Goal: Task Accomplishment & Management: Manage account settings

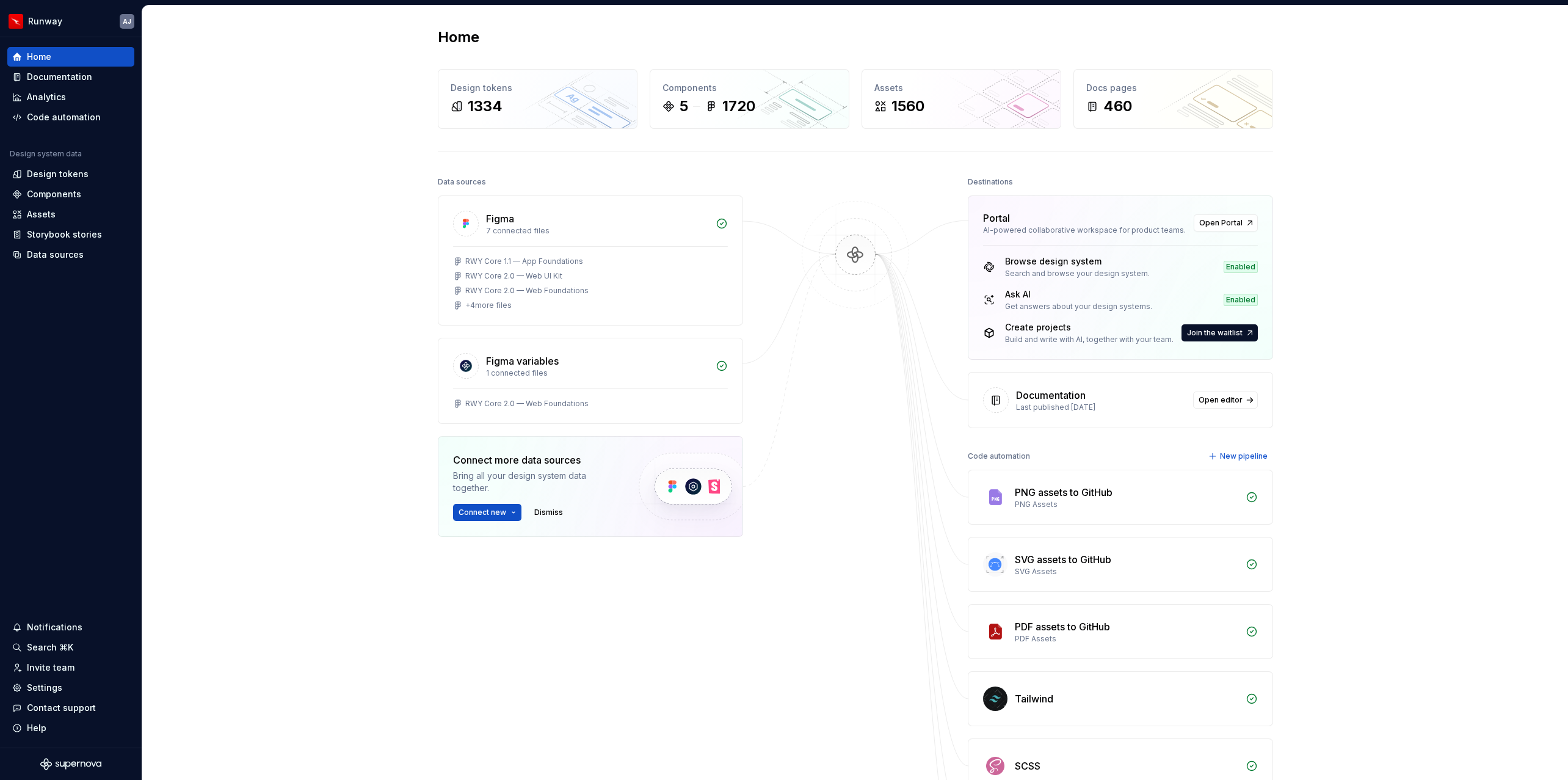
click at [185, 399] on div "Home Design tokens 1334 Components 5 1720 Assets 1560 Docs pages 460 Data sourc…" at bounding box center [855, 503] width 1426 height 994
click at [214, 539] on div "Home Design tokens 1334 Components 5 1720 Assets 1560 Docs pages 460 Data sourc…" at bounding box center [855, 503] width 1426 height 994
click at [63, 666] on div "Invite team" at bounding box center [50, 668] width 48 height 12
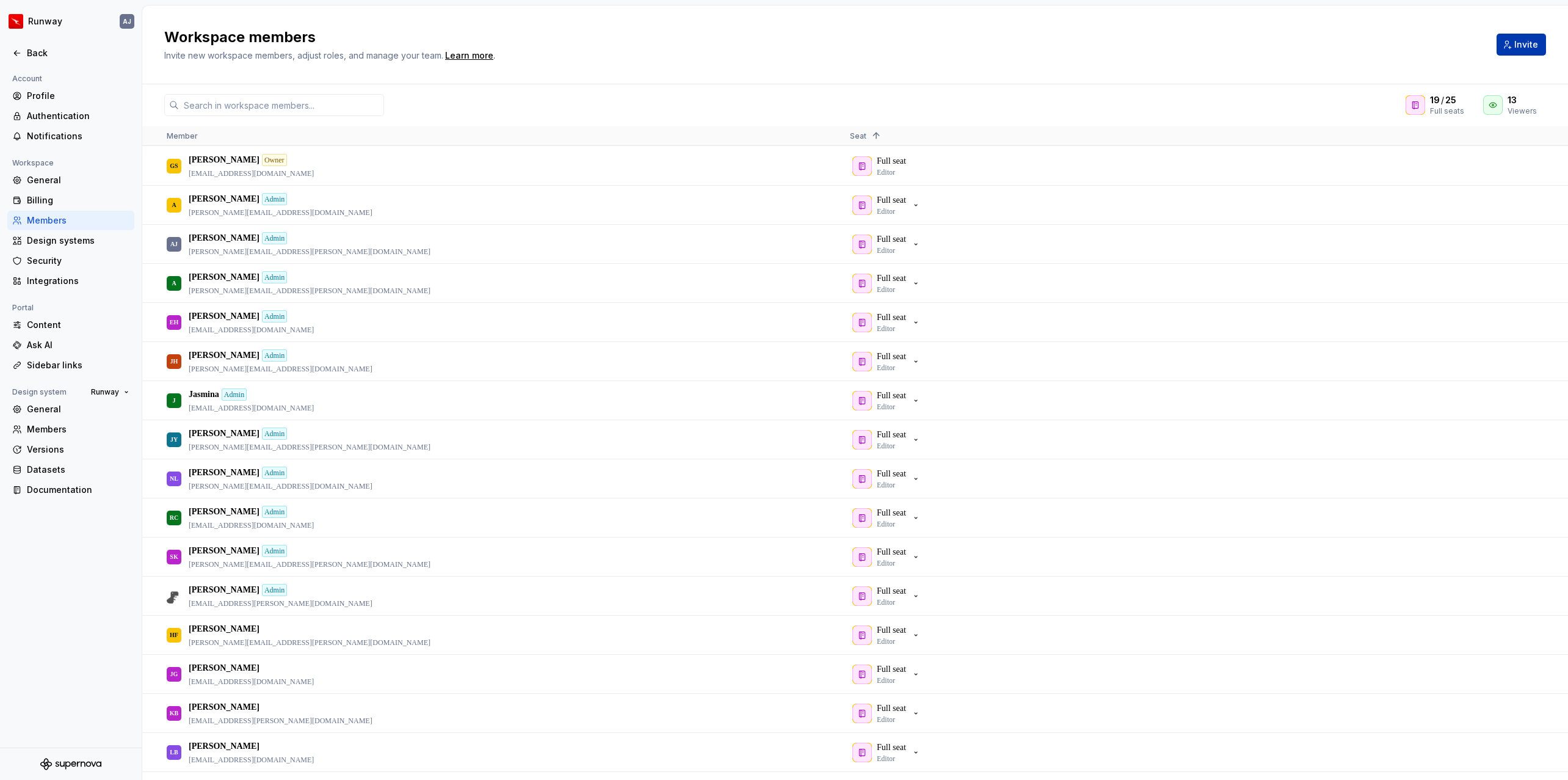
click at [1510, 50] on button "Invite" at bounding box center [1522, 45] width 50 height 22
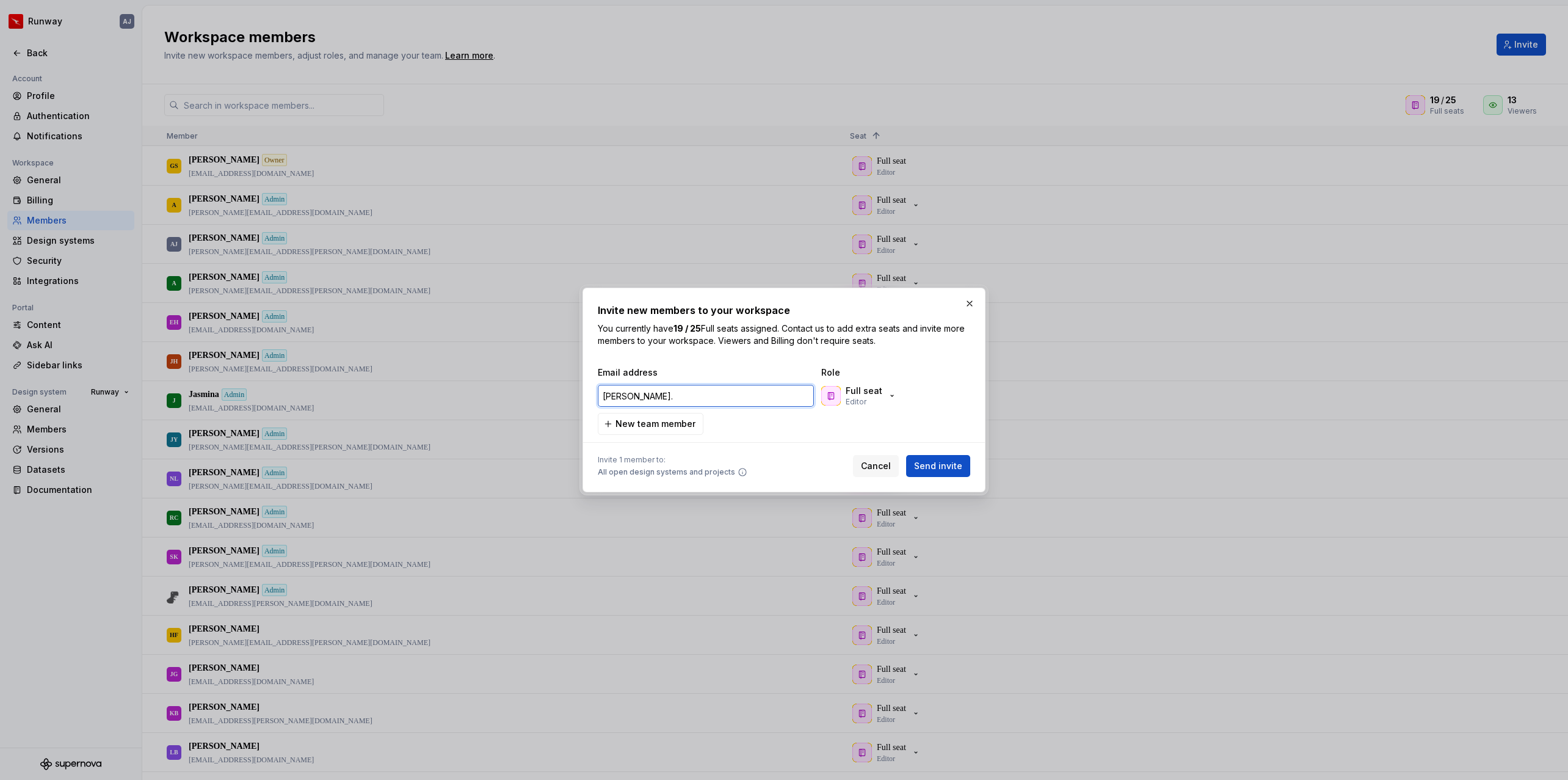
click at [629, 394] on input "[PERSON_NAME]." at bounding box center [706, 396] width 216 height 22
paste input "[EMAIL_ADDRESS][PERSON_NAME][DOMAIN_NAME]"
type input "[EMAIL_ADDRESS][PERSON_NAME][DOMAIN_NAME]"
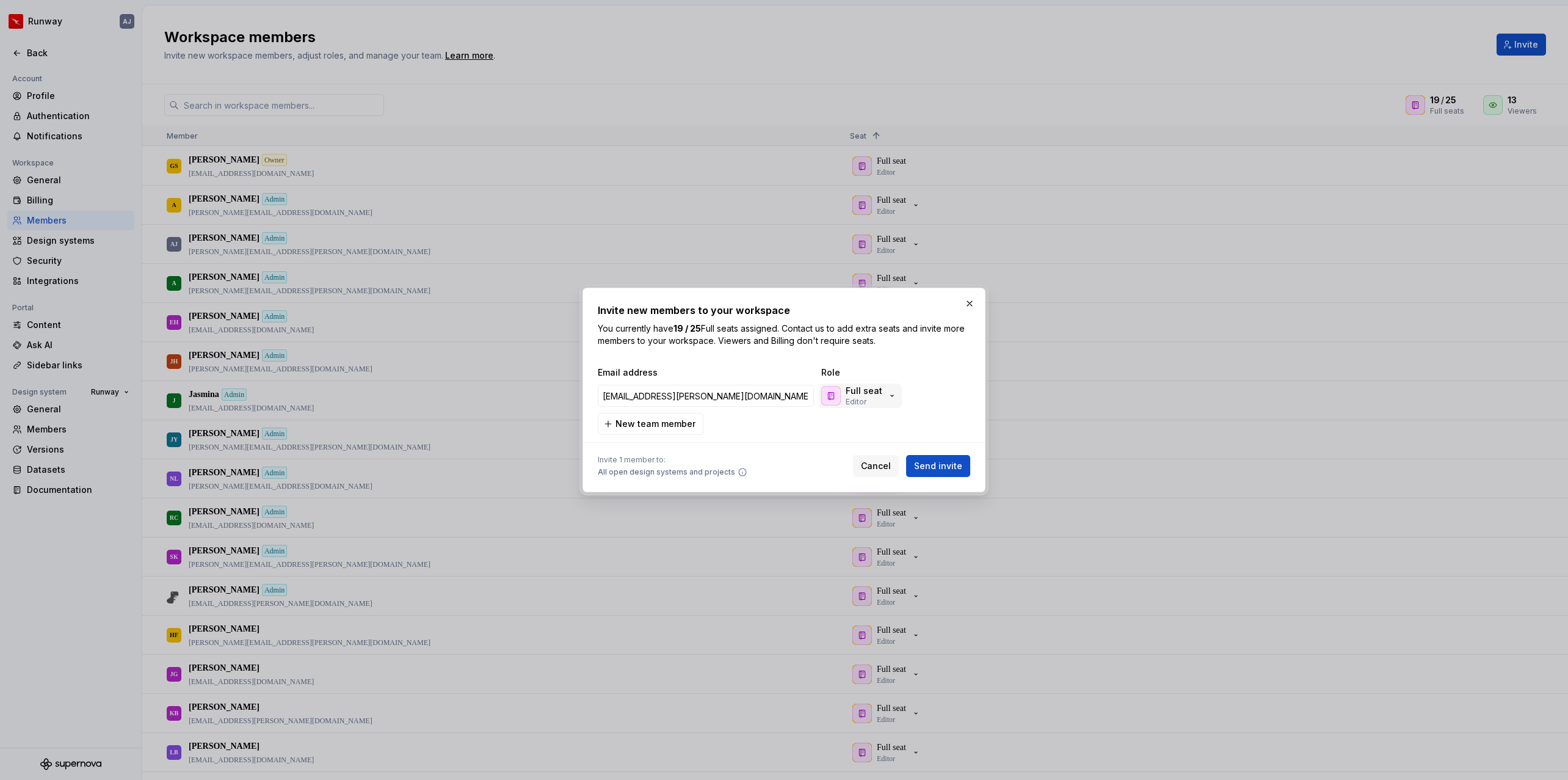
click at [888, 391] on icon "button" at bounding box center [892, 396] width 10 height 10
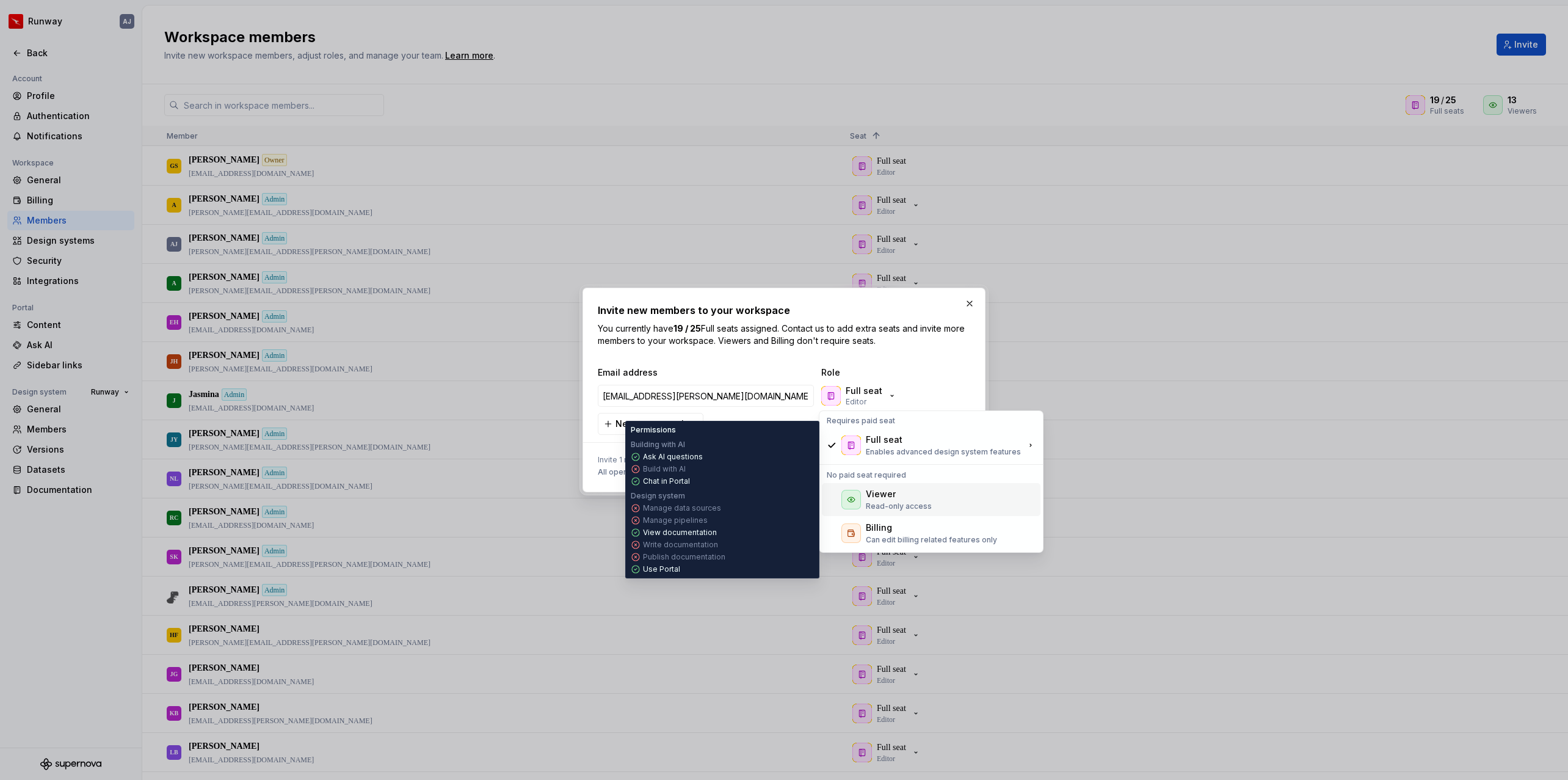
click at [888, 495] on div "Viewer" at bounding box center [880, 494] width 30 height 12
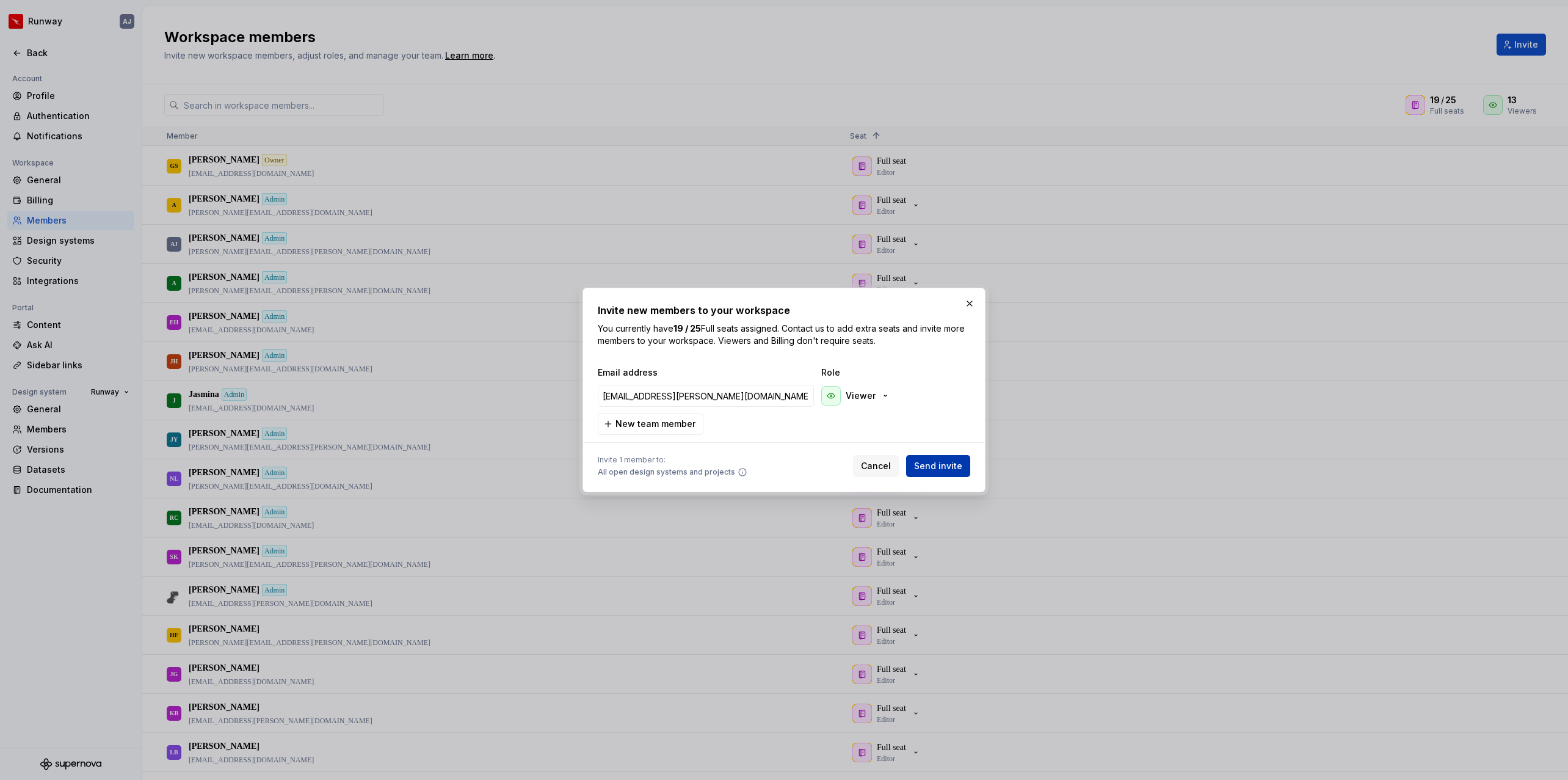
click at [942, 466] on span "Send invite" at bounding box center [938, 466] width 48 height 12
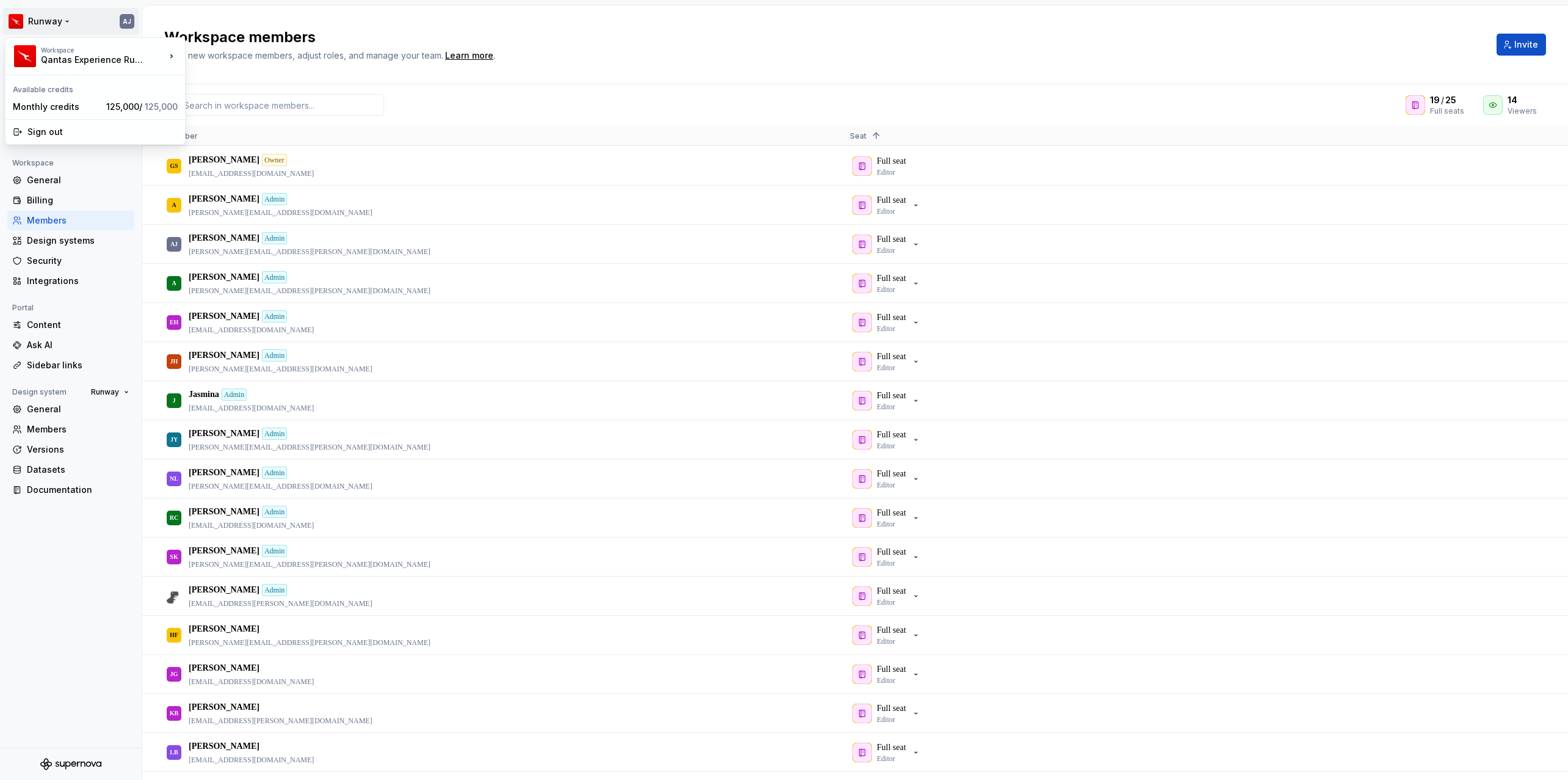
click at [22, 16] on html "Runway AJ Back Account Profile Authentication Notifications Workspace General B…" at bounding box center [784, 390] width 1568 height 780
click at [60, 18] on html "Runway AJ Back Account Profile Authentication Notifications Workspace General B…" at bounding box center [784, 390] width 1568 height 780
click at [30, 57] on div "Back" at bounding box center [78, 53] width 103 height 12
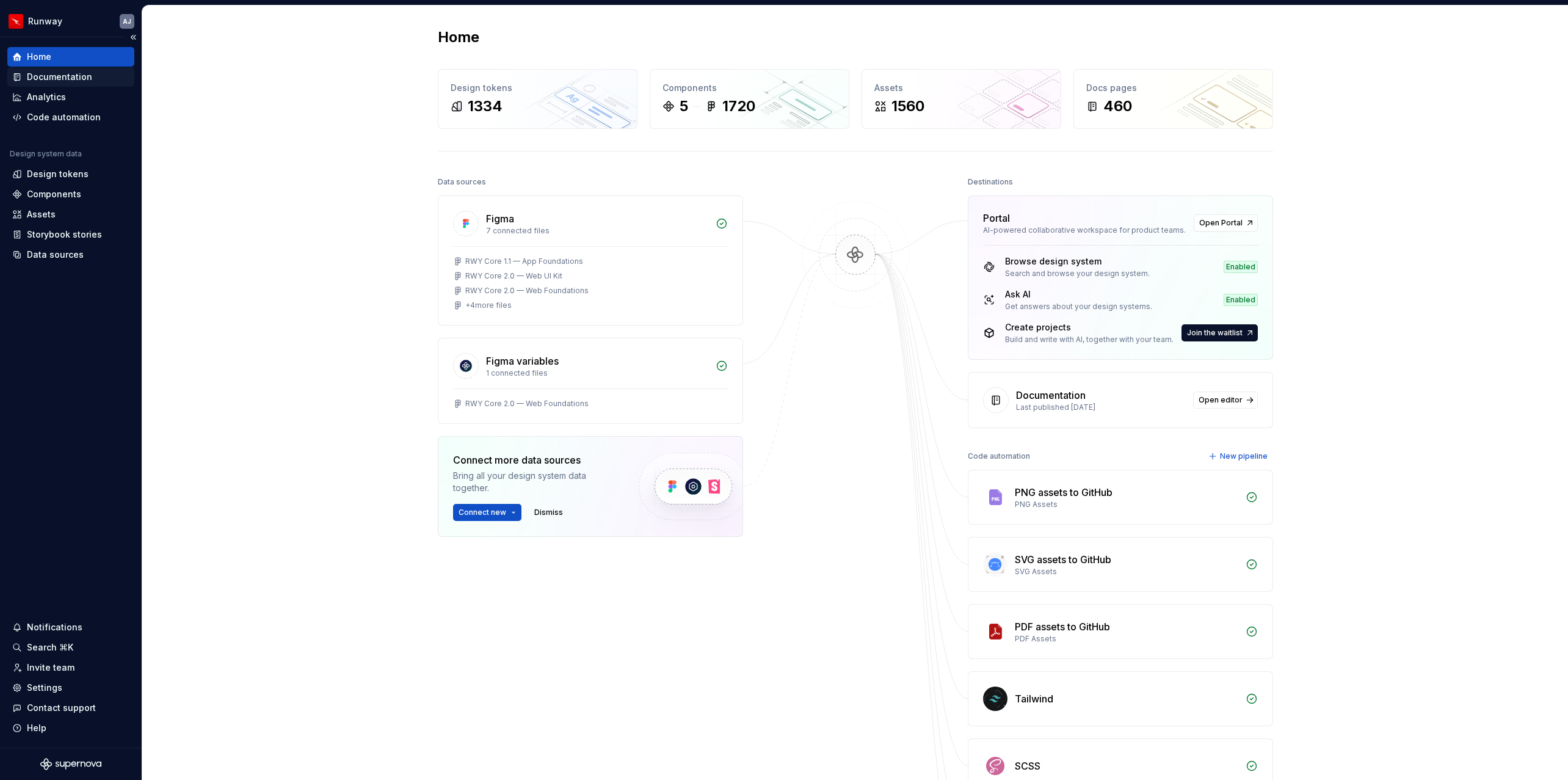
click at [34, 74] on div "Documentation" at bounding box center [59, 77] width 65 height 12
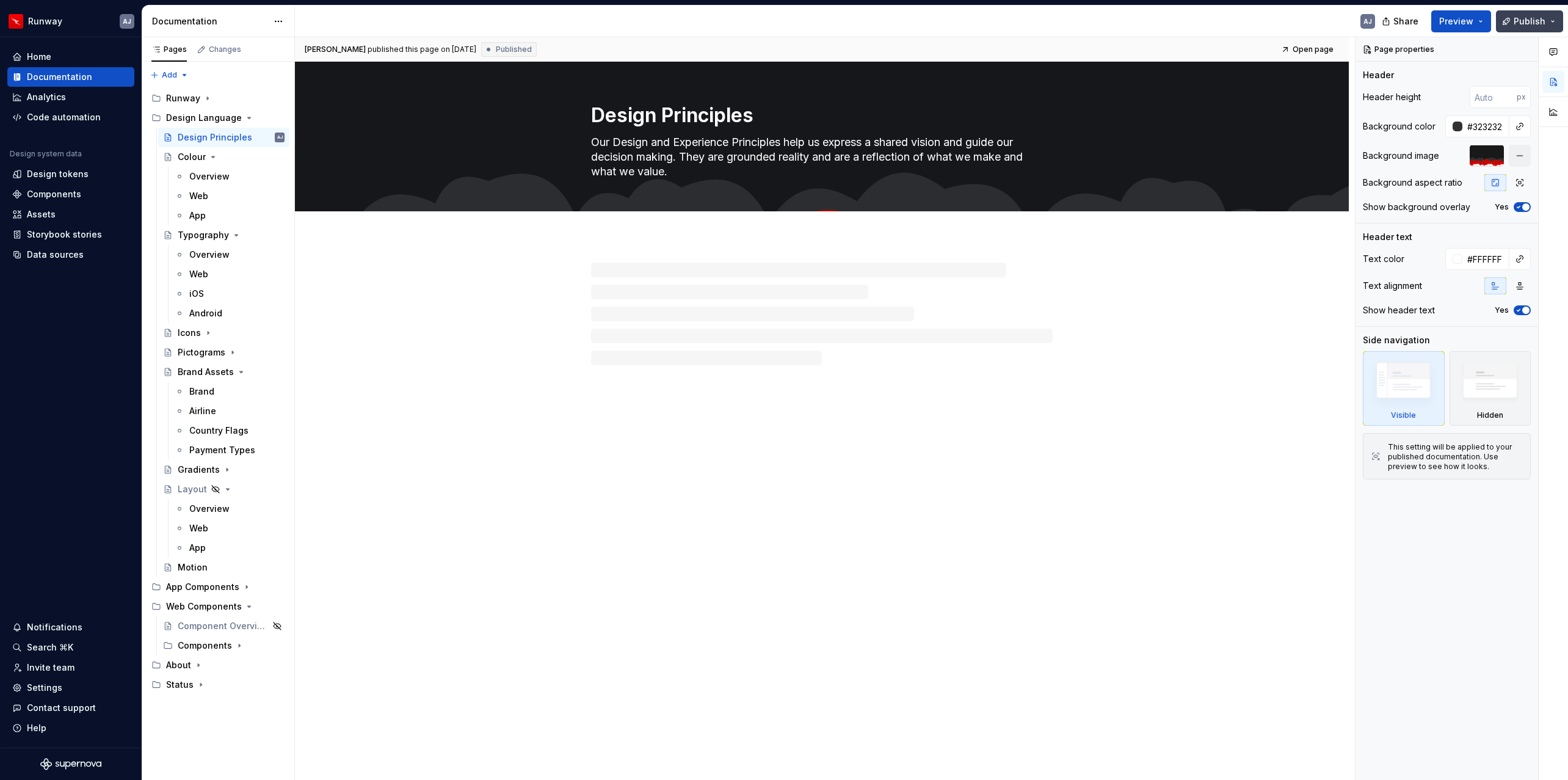
click at [1518, 24] on span "Publish" at bounding box center [1529, 21] width 32 height 12
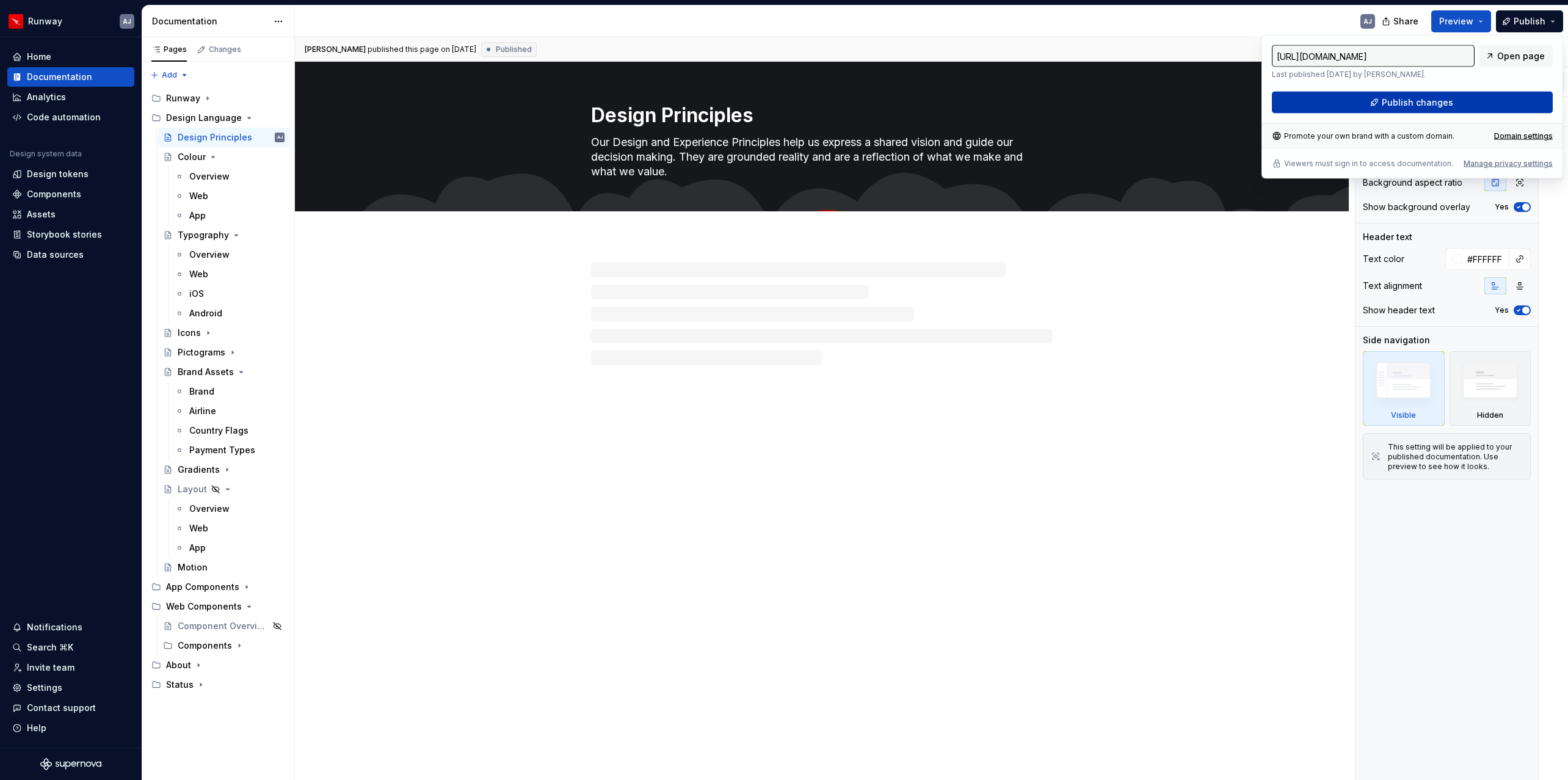
click at [1427, 101] on span "Publish changes" at bounding box center [1418, 103] width 72 height 12
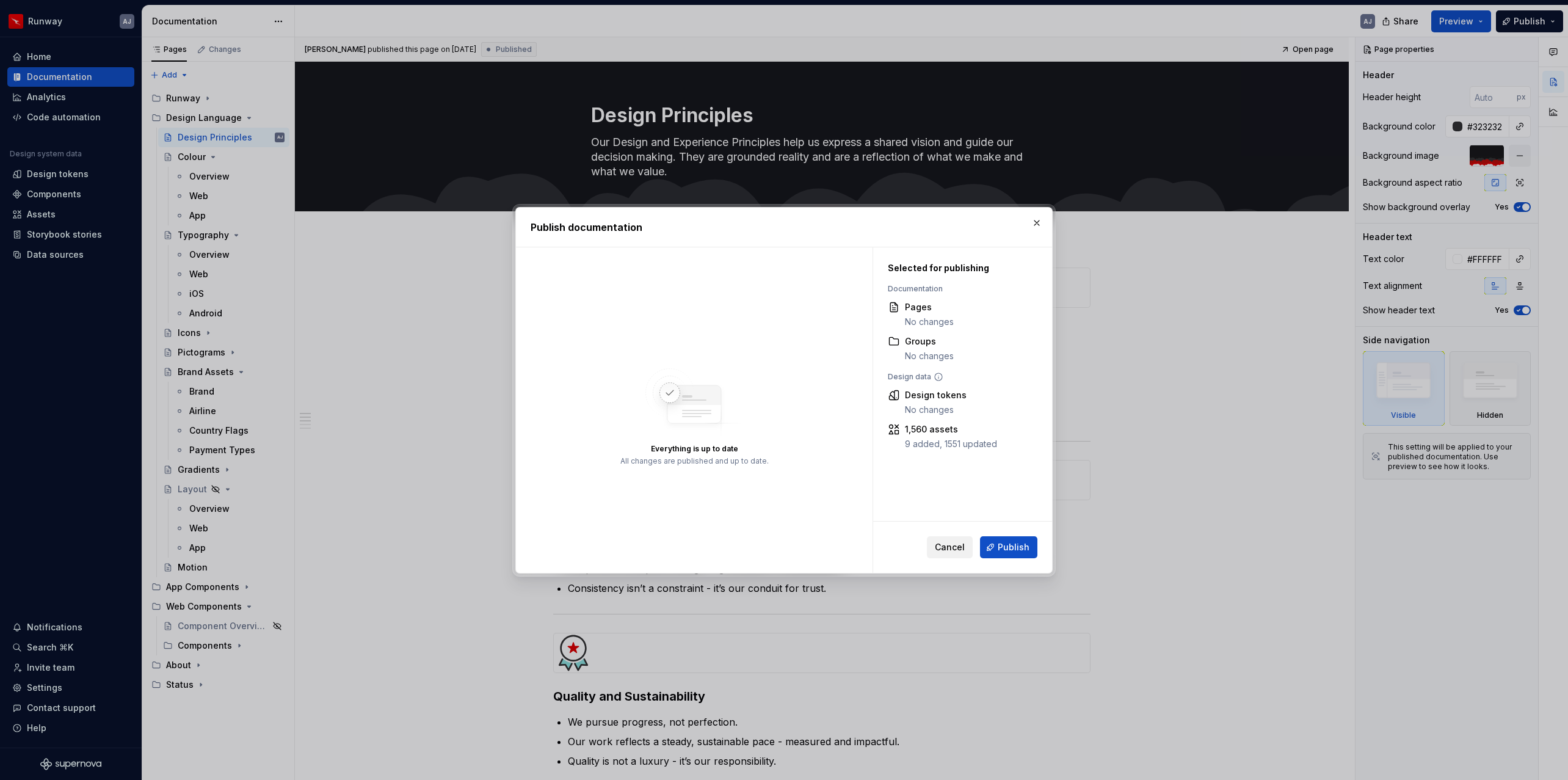
click at [959, 546] on span "Cancel" at bounding box center [949, 548] width 30 height 12
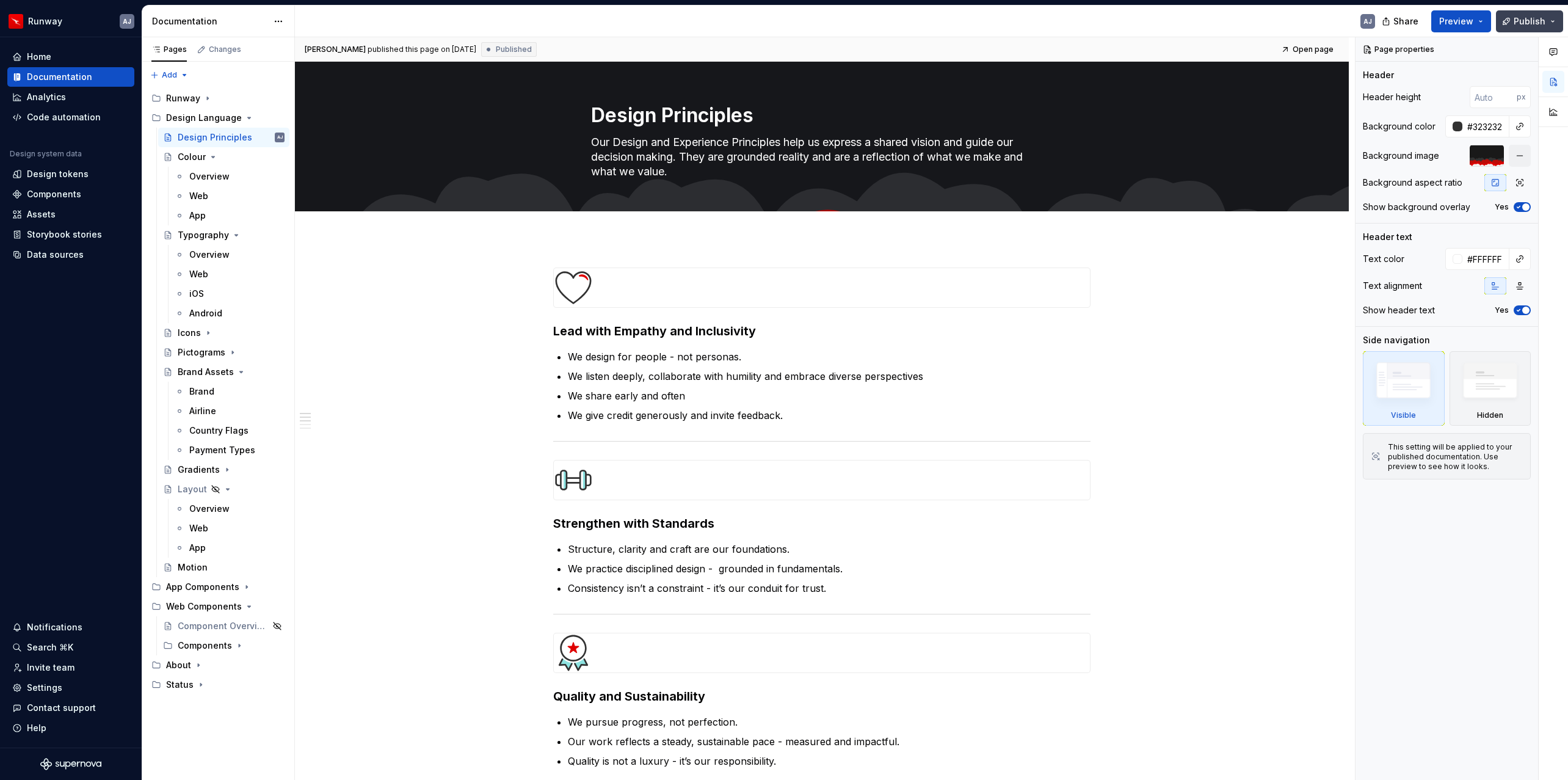
click at [1549, 23] on button "Publish" at bounding box center [1529, 21] width 67 height 22
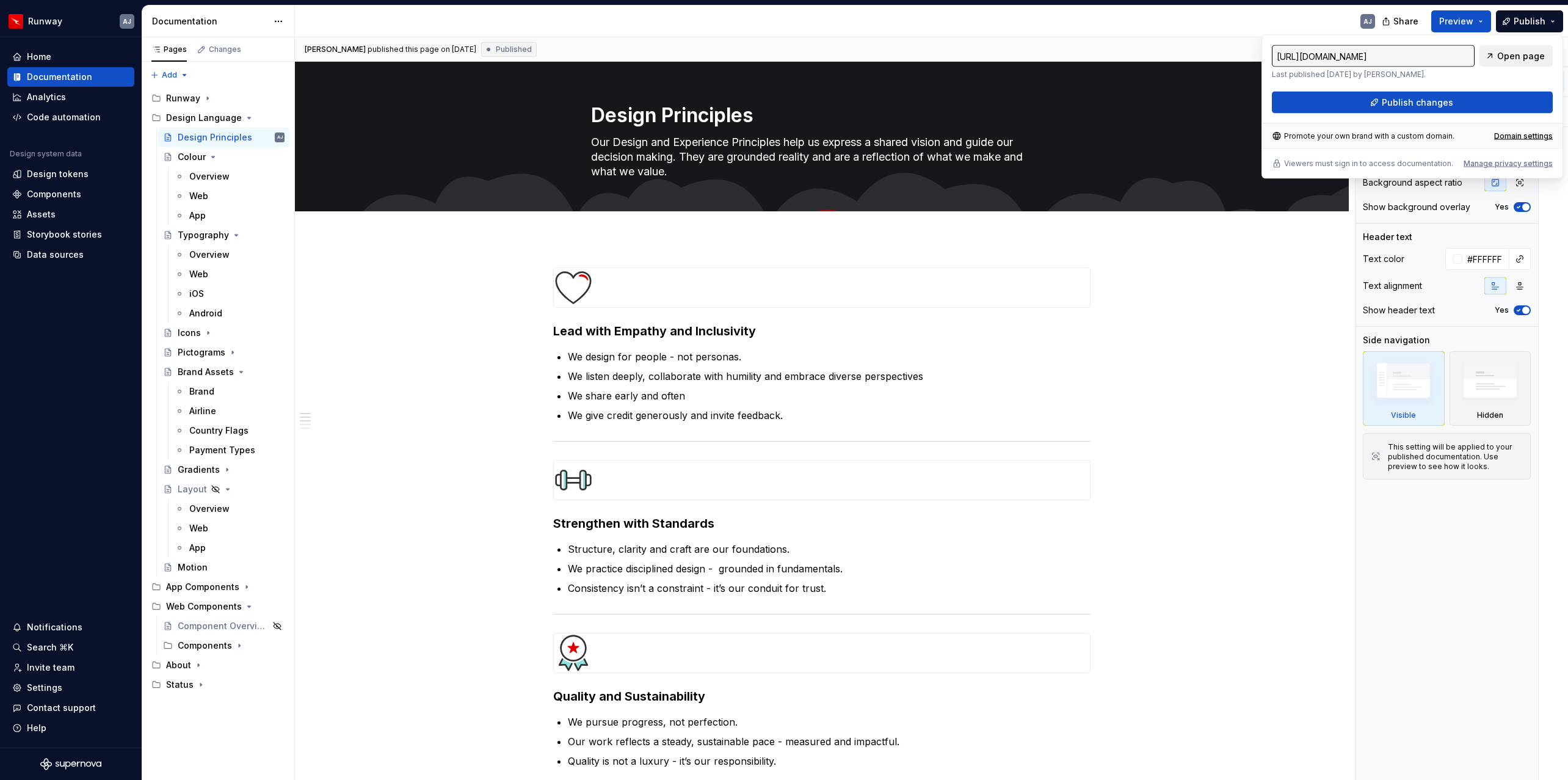
click at [1516, 56] on span "Open page" at bounding box center [1520, 57] width 48 height 12
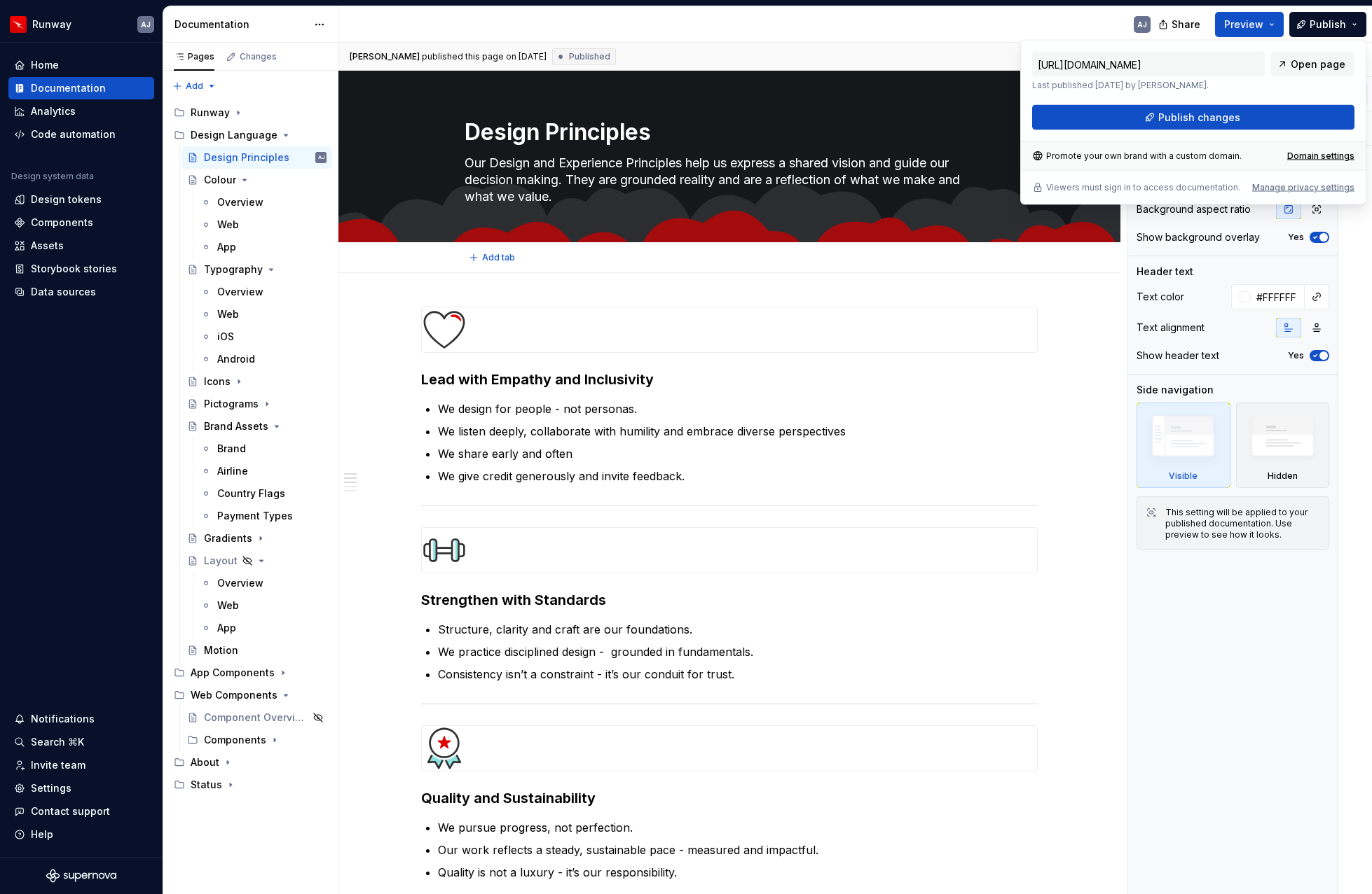
click at [360, 273] on div "Add tab" at bounding box center [729, 258] width 782 height 31
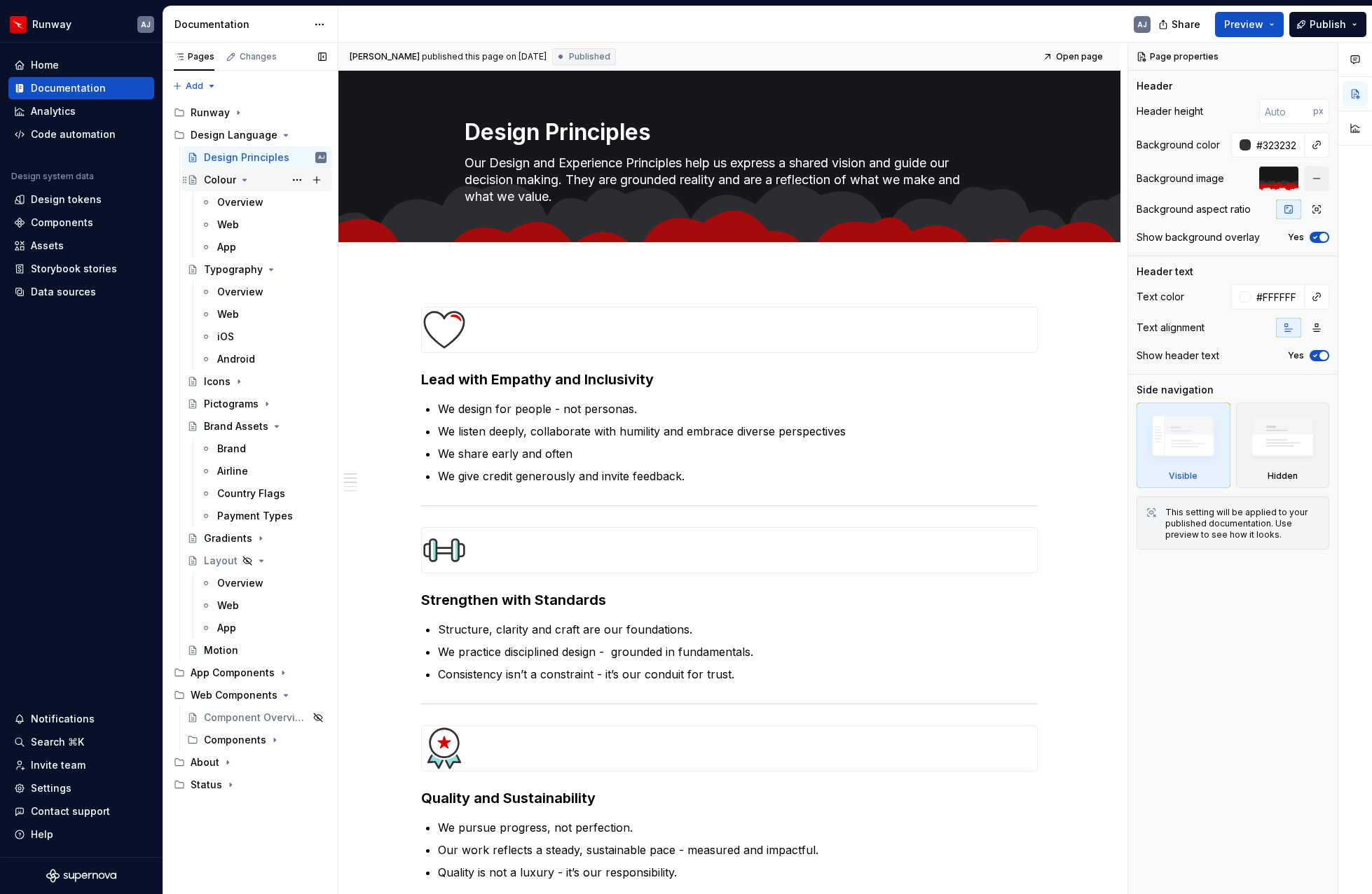
click at [243, 175] on icon "Page tree" at bounding box center [244, 180] width 11 height 11
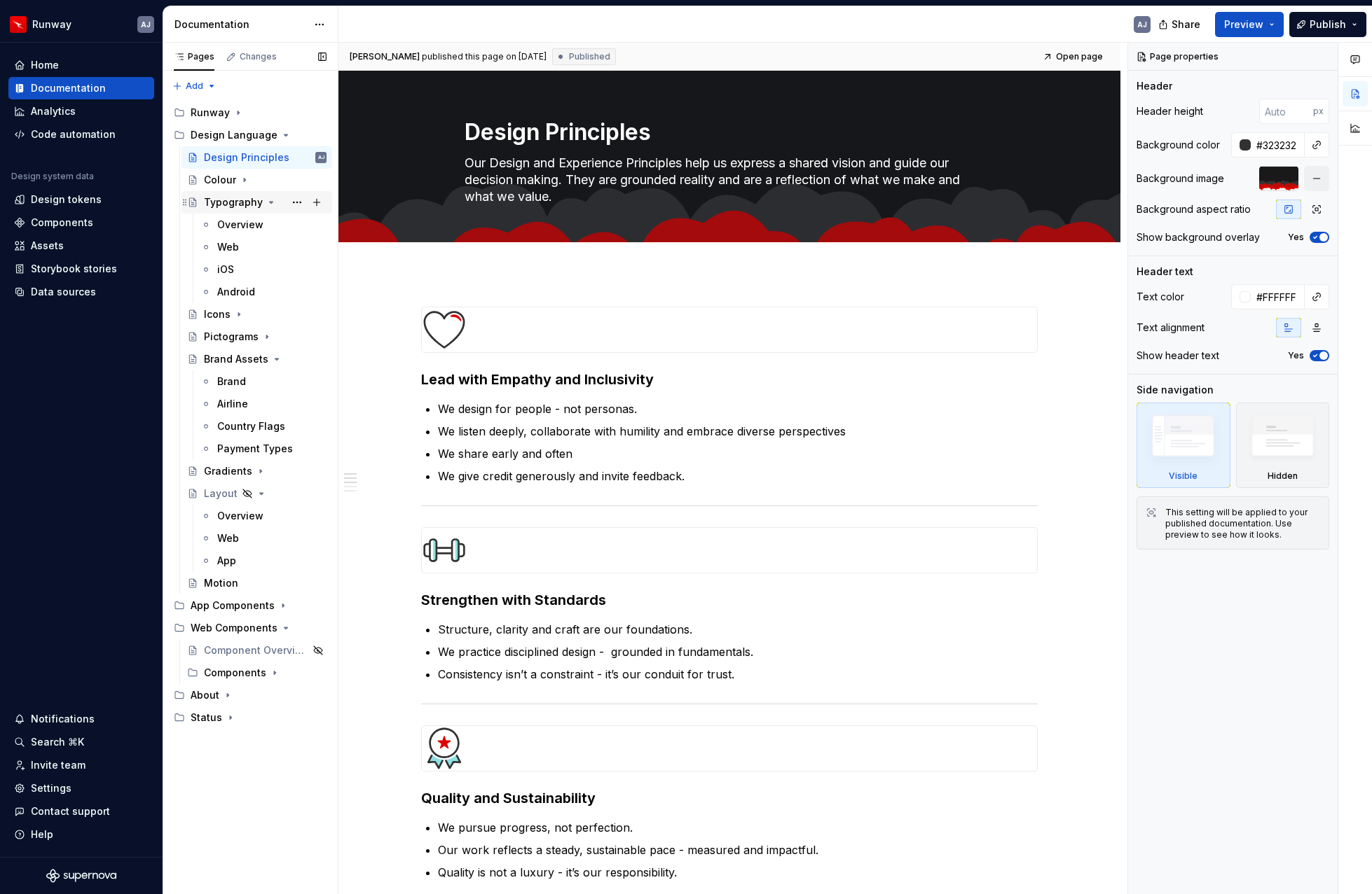
click at [262, 198] on div "Typography" at bounding box center [265, 202] width 123 height 20
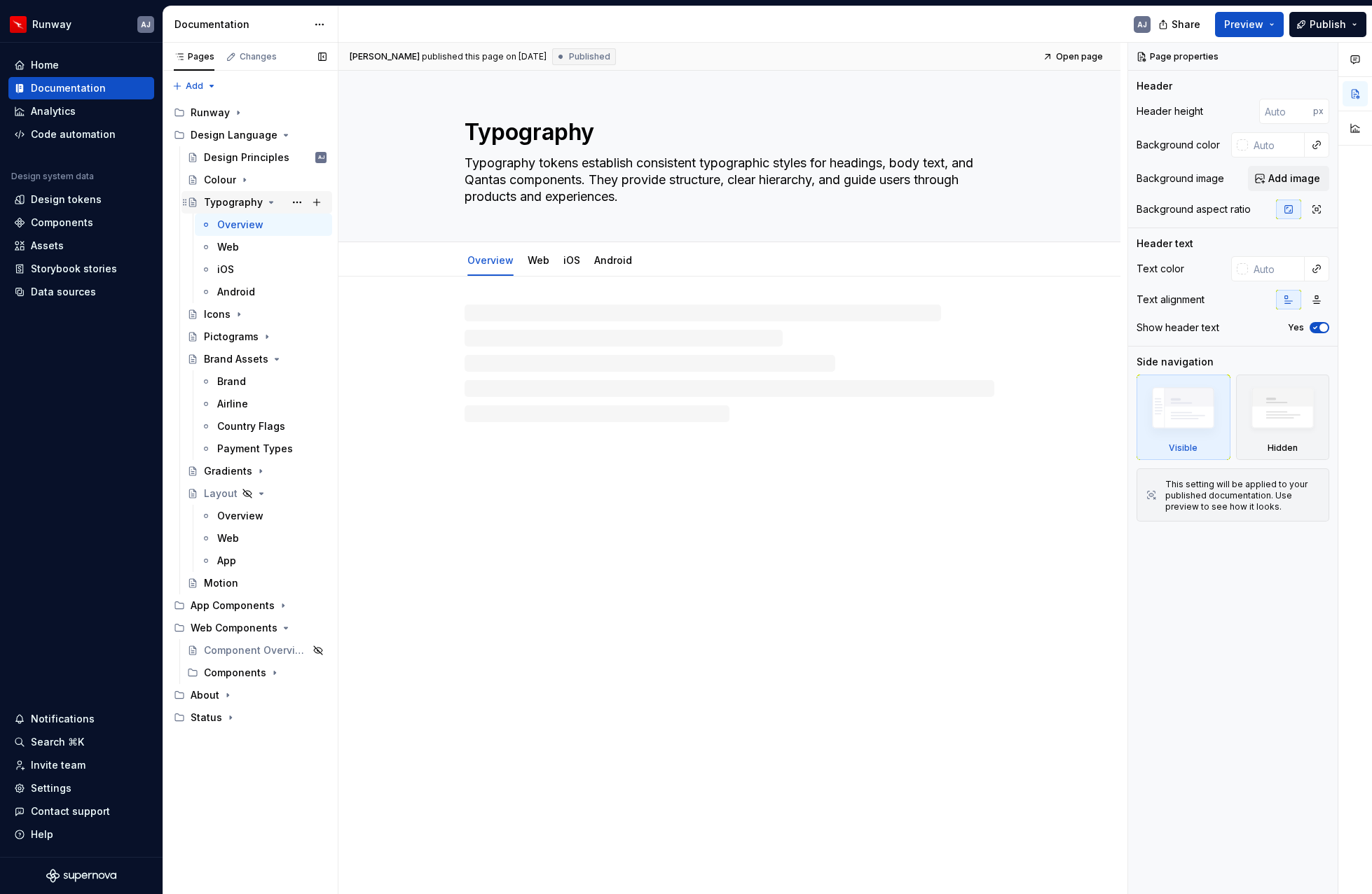
click at [267, 205] on icon "Page tree" at bounding box center [271, 202] width 11 height 11
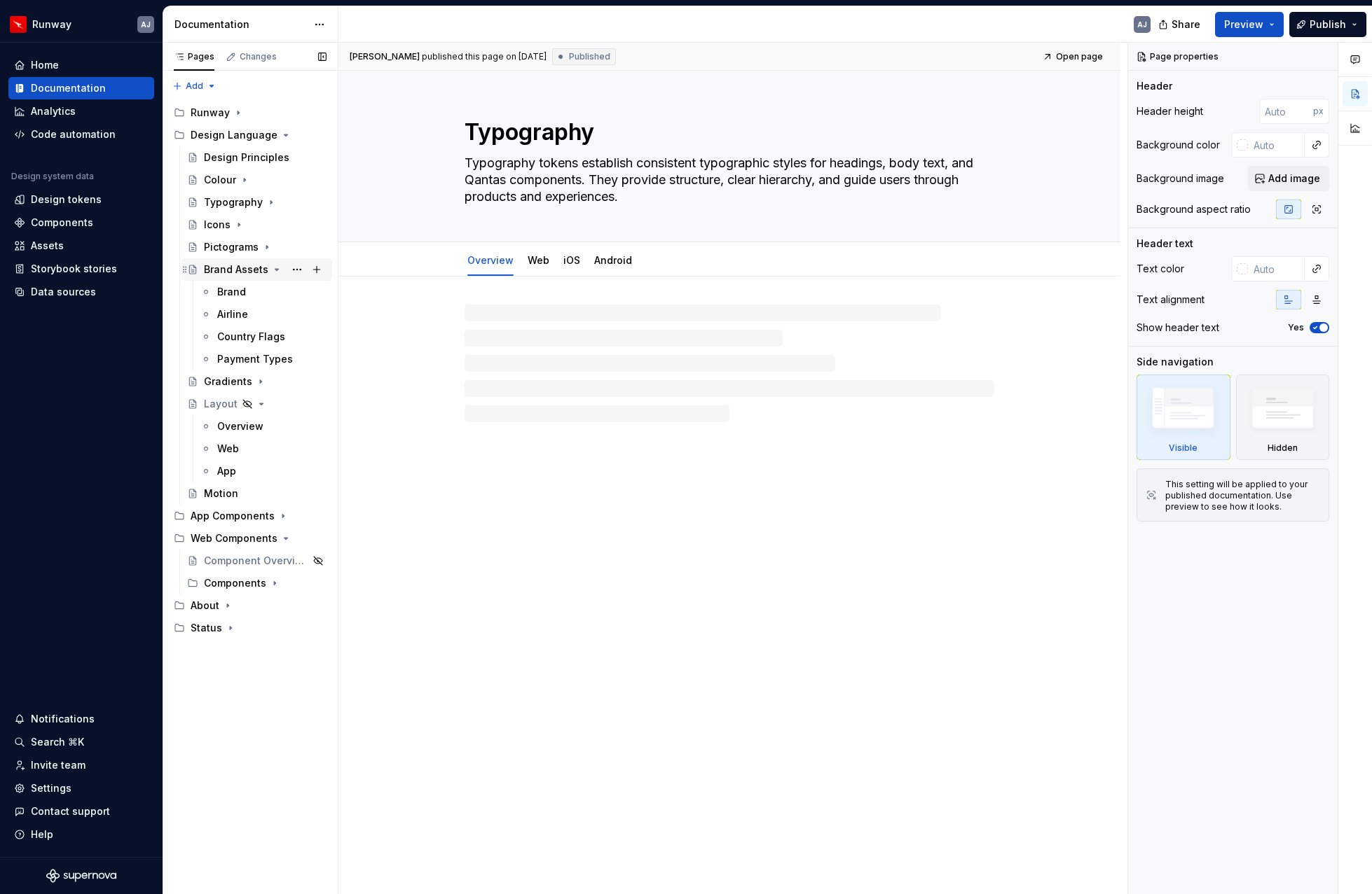
click at [273, 267] on icon "Page tree" at bounding box center [277, 270] width 11 height 11
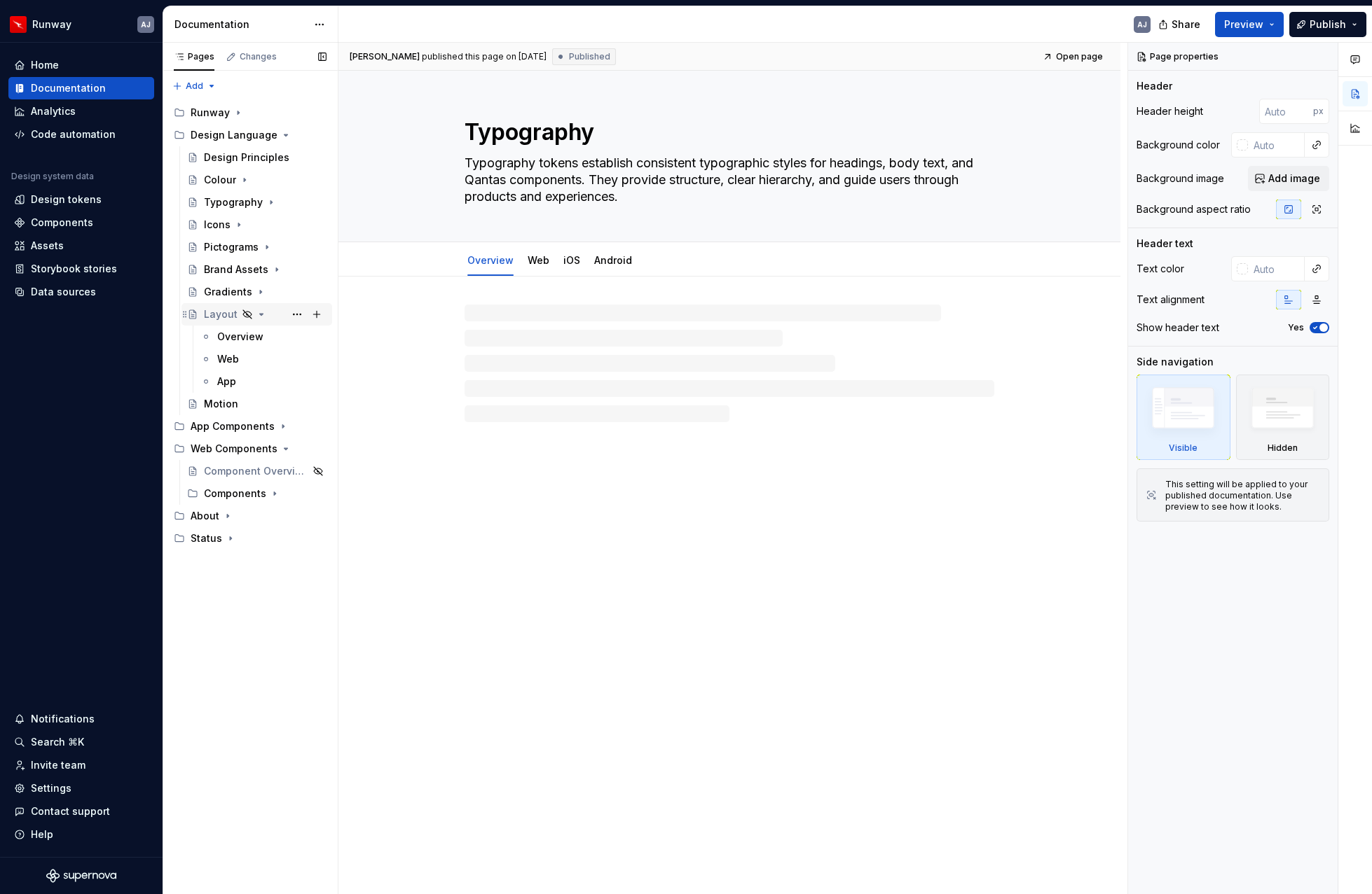
click at [261, 315] on icon "Page tree" at bounding box center [261, 315] width 11 height 11
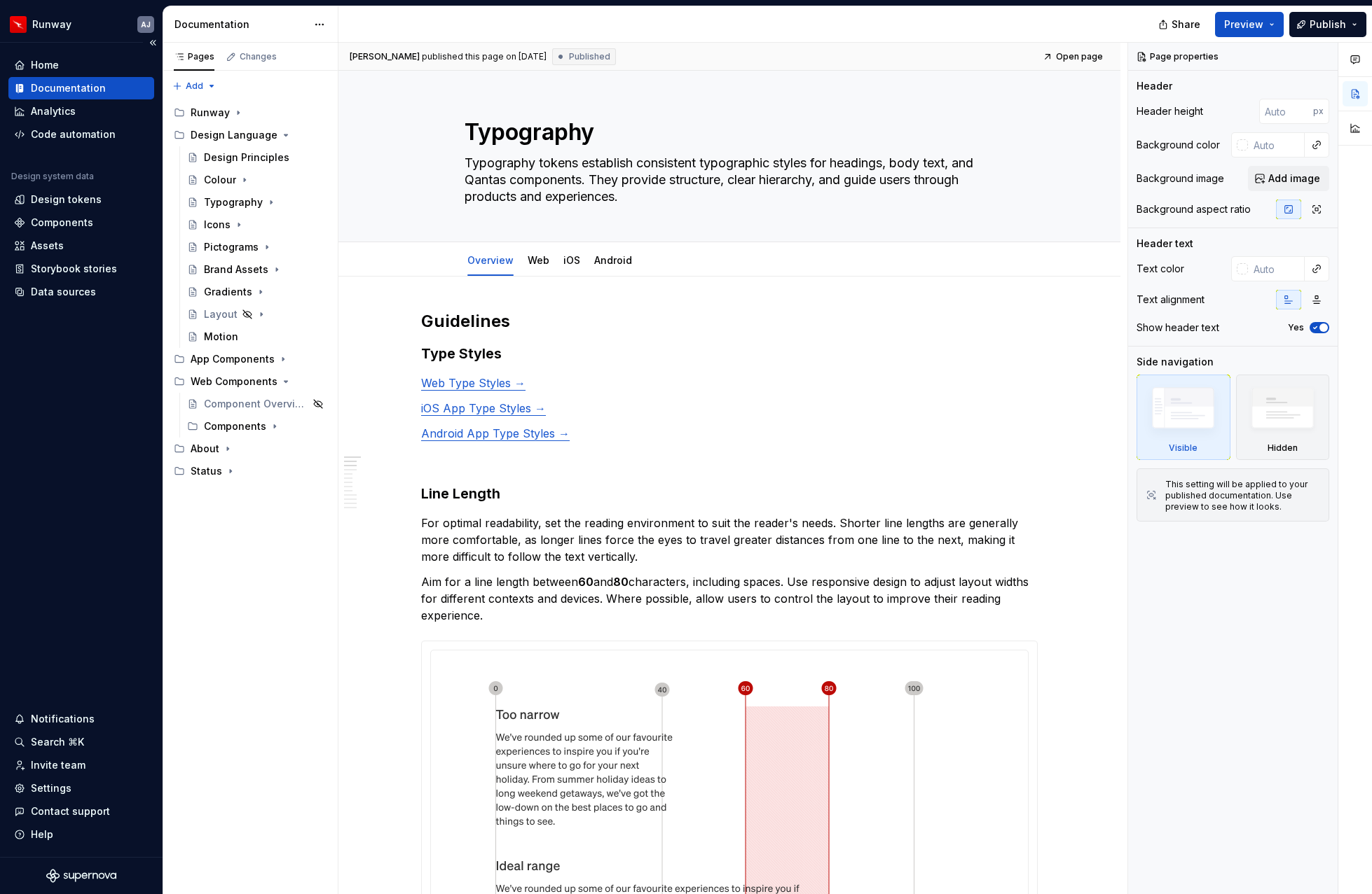
type textarea "*"
